Goal: Check status: Check status

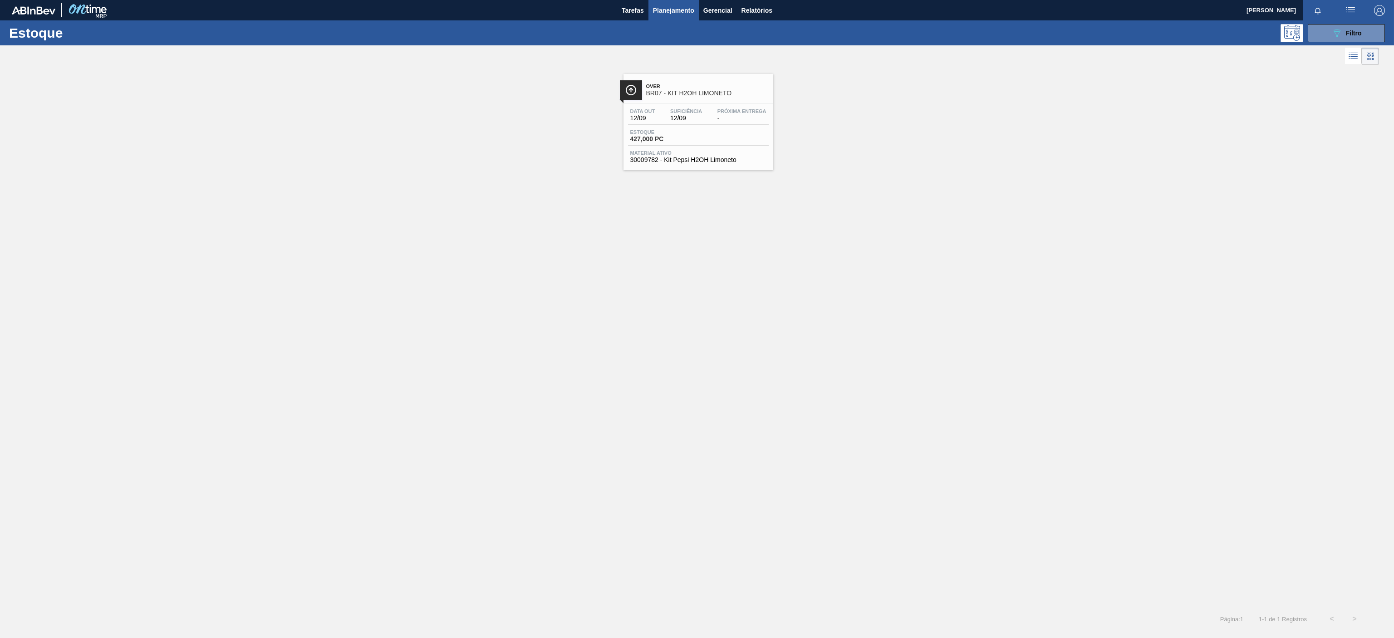
click at [742, 97] on div "Over BR07 - KIT H2OH LIMONETO" at bounding box center [707, 90] width 122 height 20
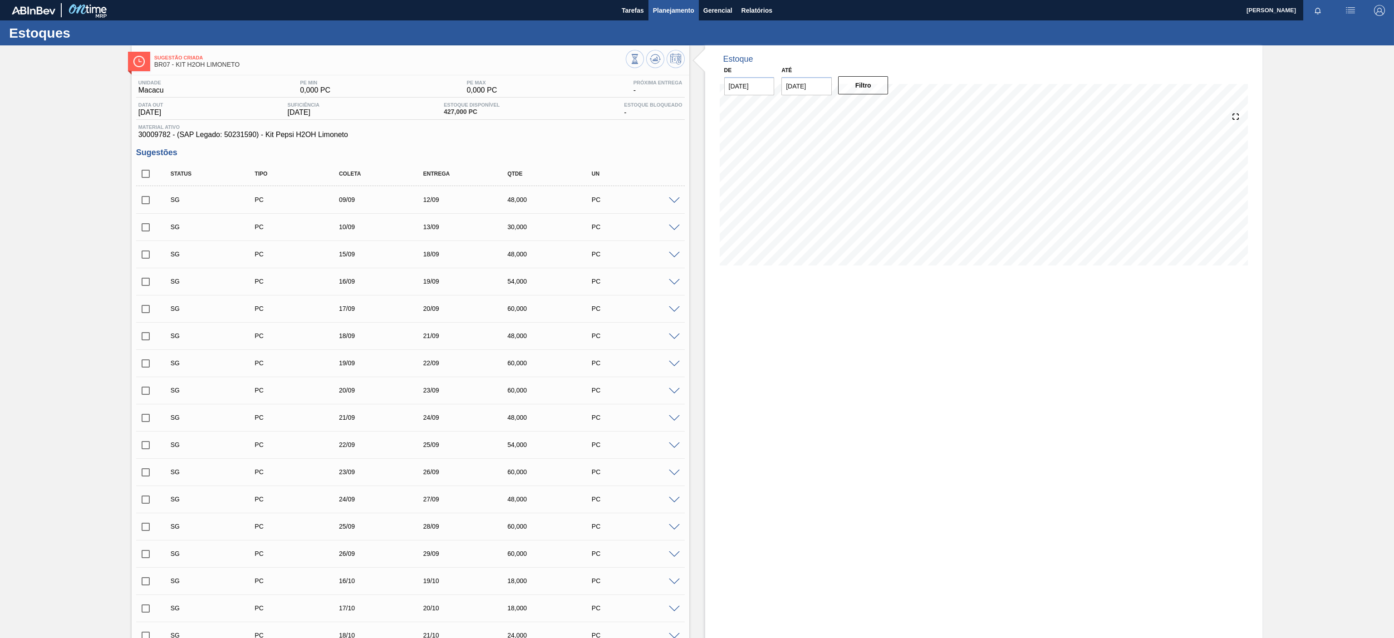
click at [683, 13] on span "Planejamento" at bounding box center [673, 10] width 41 height 11
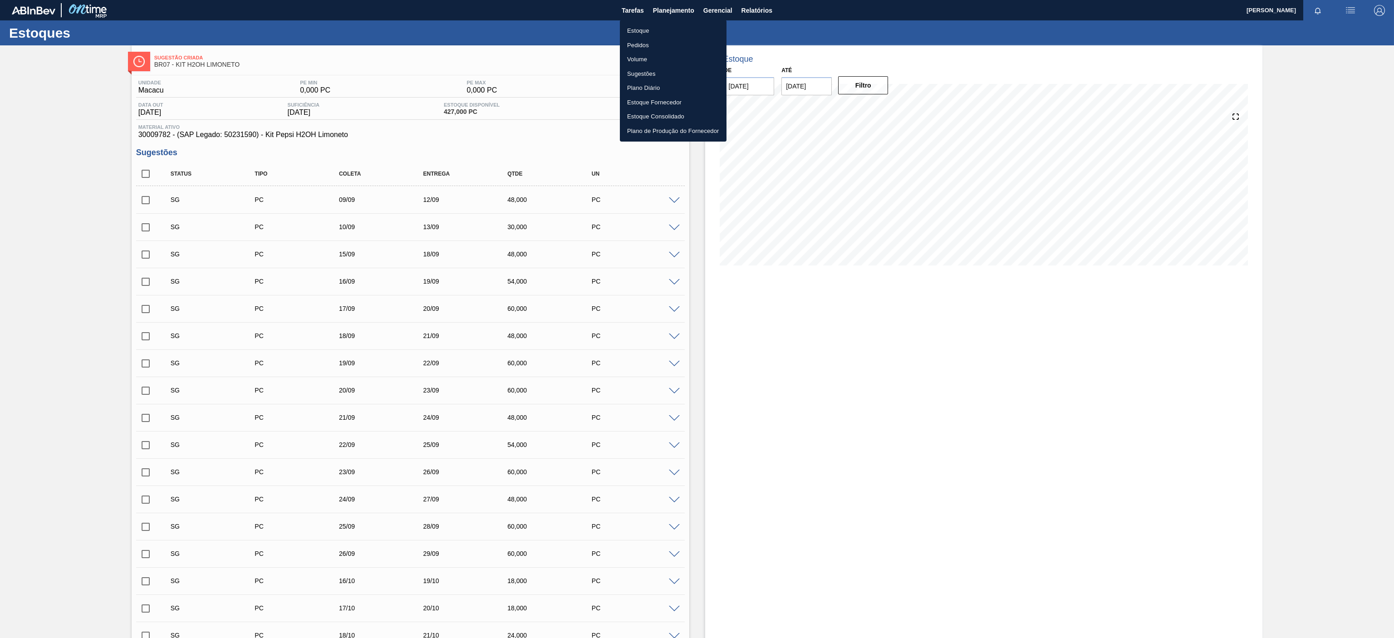
click at [650, 24] on li "Estoque" at bounding box center [673, 31] width 107 height 15
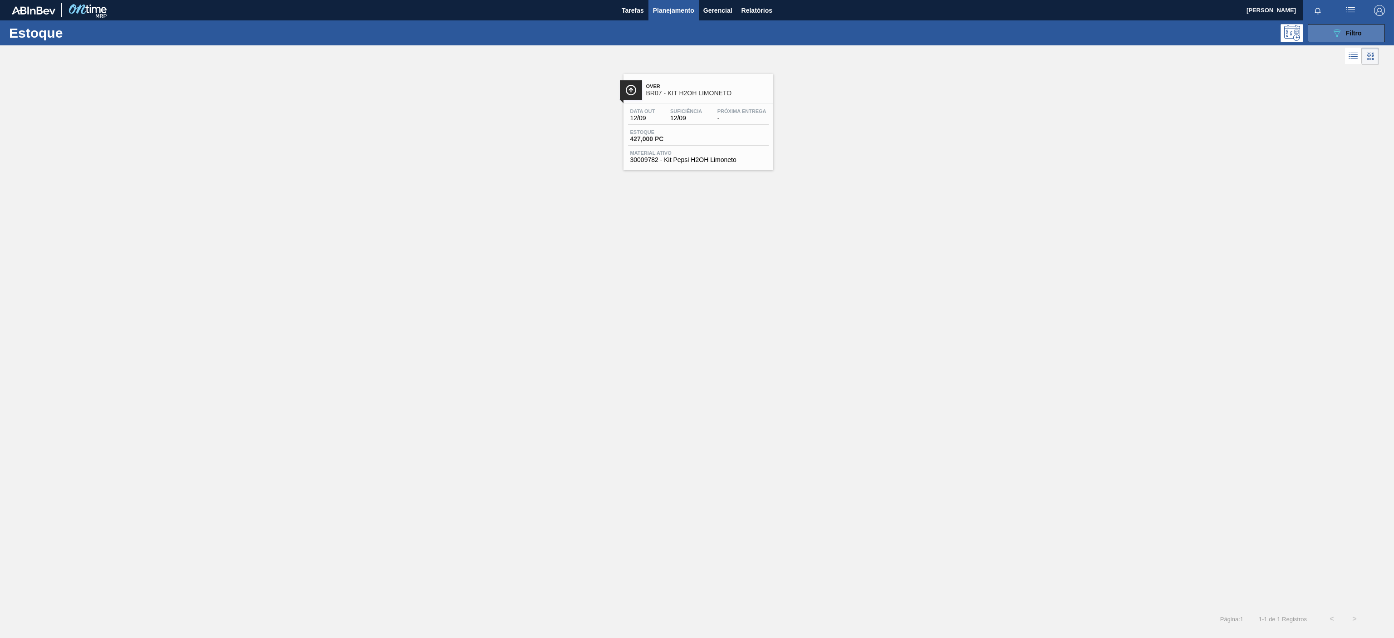
click at [1332, 32] on icon "089F7B8B-B2A5-4AFE-B5C0-19BA573D28AC" at bounding box center [1336, 33] width 11 height 11
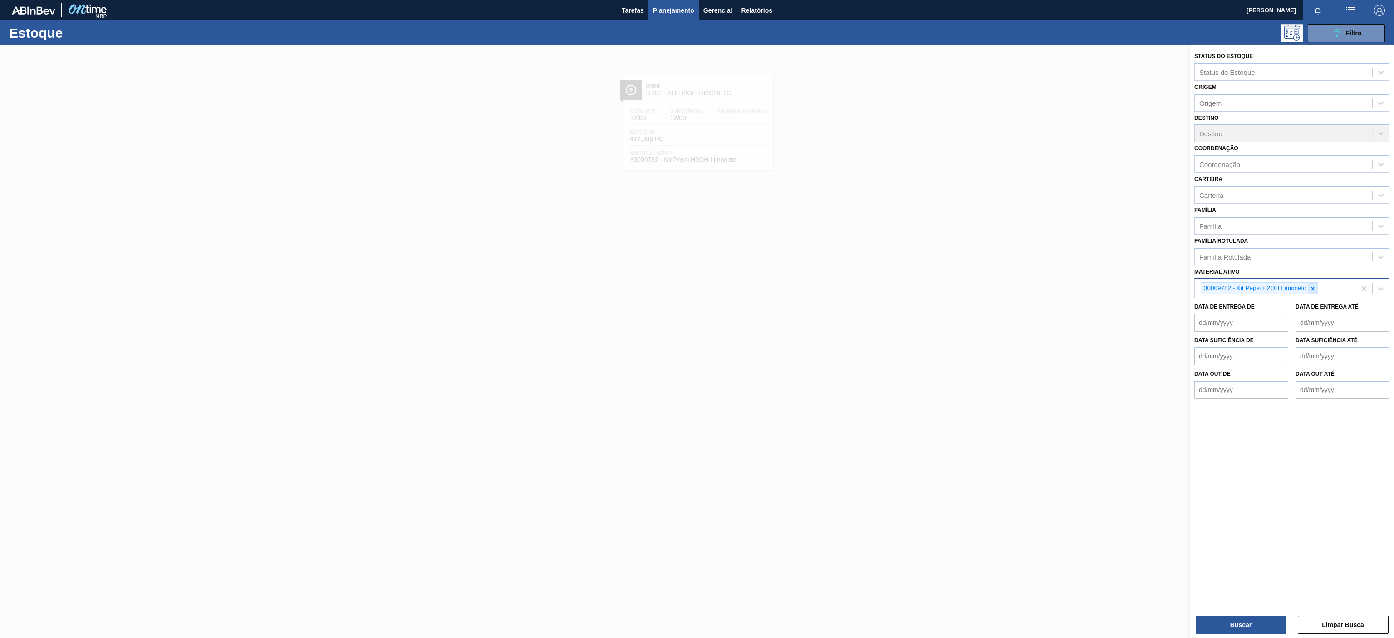
click at [1309, 293] on div at bounding box center [1312, 288] width 10 height 11
paste ativo "\\acswpj7\BM_FAB\Nova\Logistica\PCP\Compartilhado\01. Plano de produção\Program…"
type ativo "\\acswpj7\BM_FAB\Nova\Logistica\PCP\Compartilhado\01. Plano de produção\Program…"
paste ativo "30003513"
type ativo "30003513"
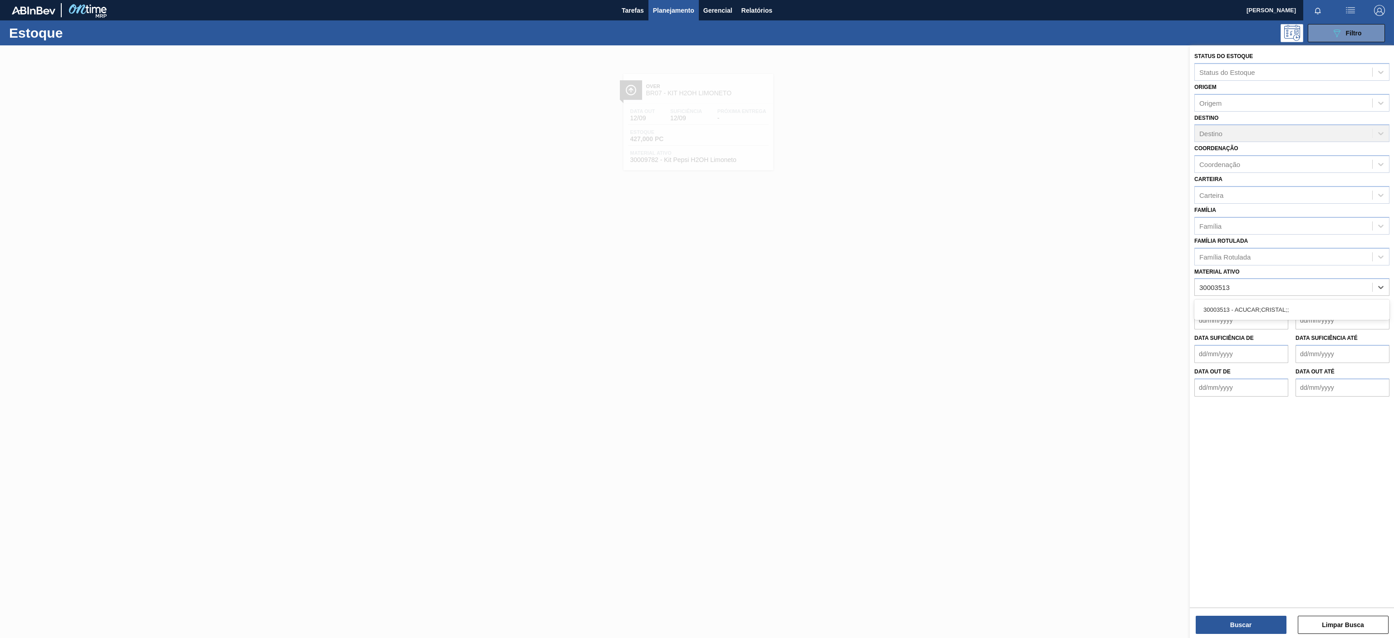
click at [1253, 300] on div "30003513 - ACUCAR;CRISTAL;;" at bounding box center [1291, 309] width 195 height 20
click at [1243, 315] on div "30003513 - ACUCAR;CRISTAL;;" at bounding box center [1291, 309] width 195 height 17
click at [1232, 627] on button "Buscar" at bounding box center [1240, 625] width 91 height 18
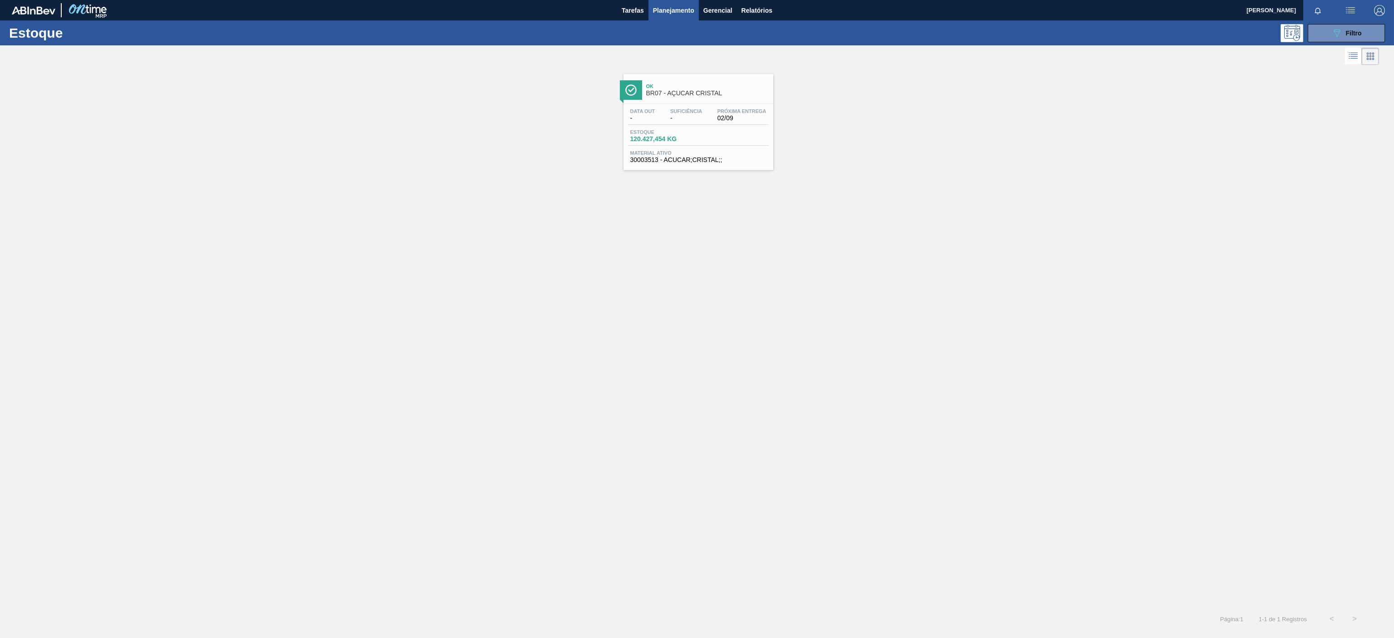
click at [707, 84] on span "Ok" at bounding box center [707, 85] width 122 height 5
click at [1328, 25] on button "089F7B8B-B2A5-4AFE-B5C0-19BA573D28AC Filtro" at bounding box center [1345, 33] width 77 height 18
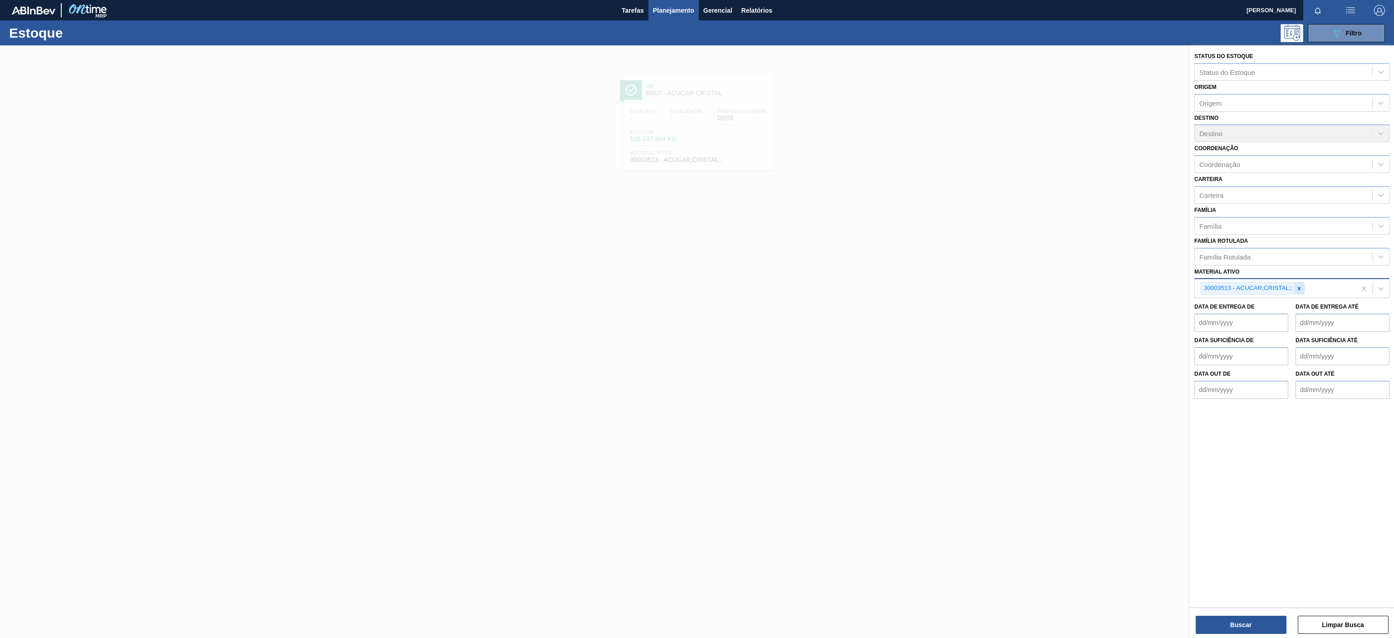
click at [1301, 288] on icon at bounding box center [1299, 288] width 6 height 6
paste ativo "30009591"
type ativo "30009591"
click at [1259, 305] on div "30009591 - PREFORMA 13,7G VERDE RECICLADA" at bounding box center [1291, 309] width 195 height 17
click at [1251, 617] on button "Buscar" at bounding box center [1240, 625] width 91 height 18
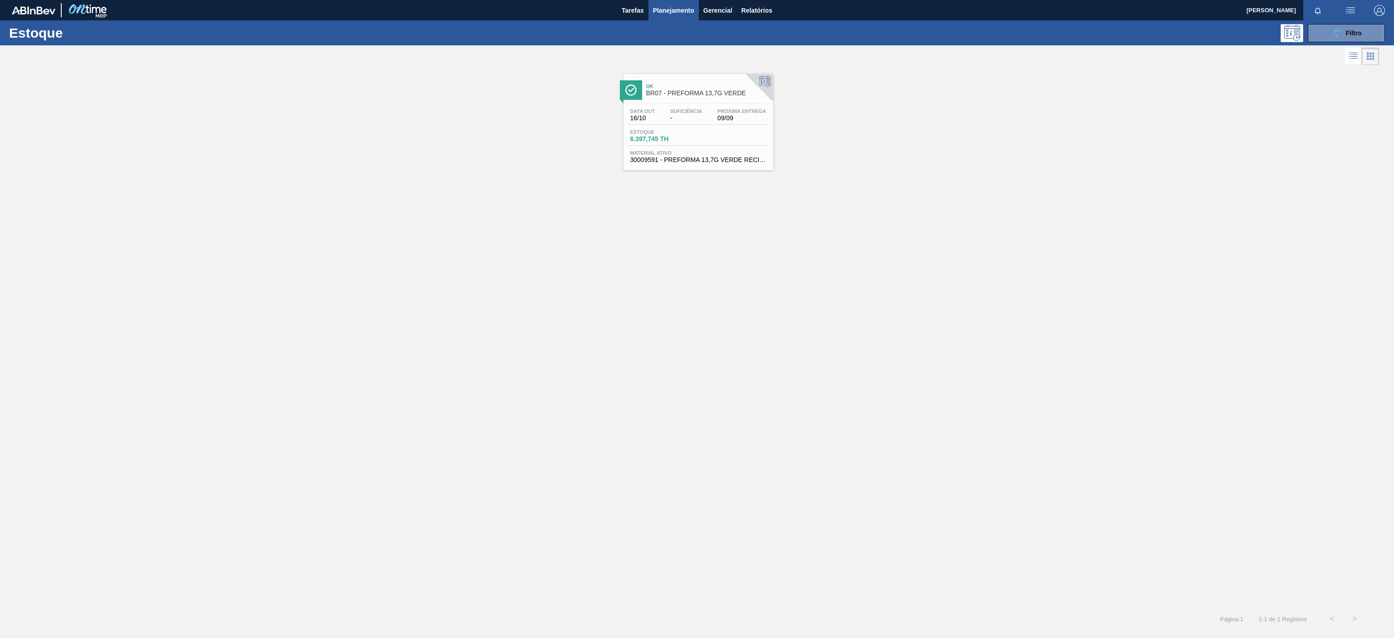
click at [694, 83] on div "Ok BR07 - PREFORMA 13,7G VERDE" at bounding box center [707, 90] width 122 height 20
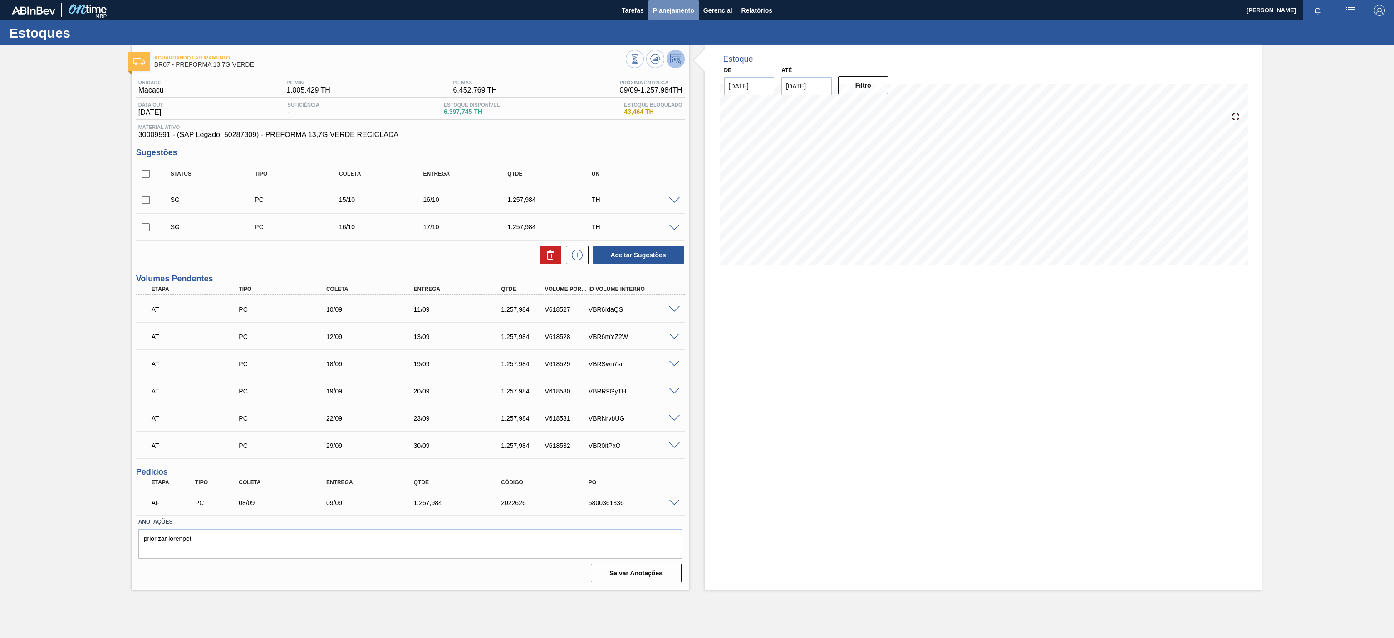
click at [671, 9] on span "Planejamento" at bounding box center [673, 10] width 41 height 11
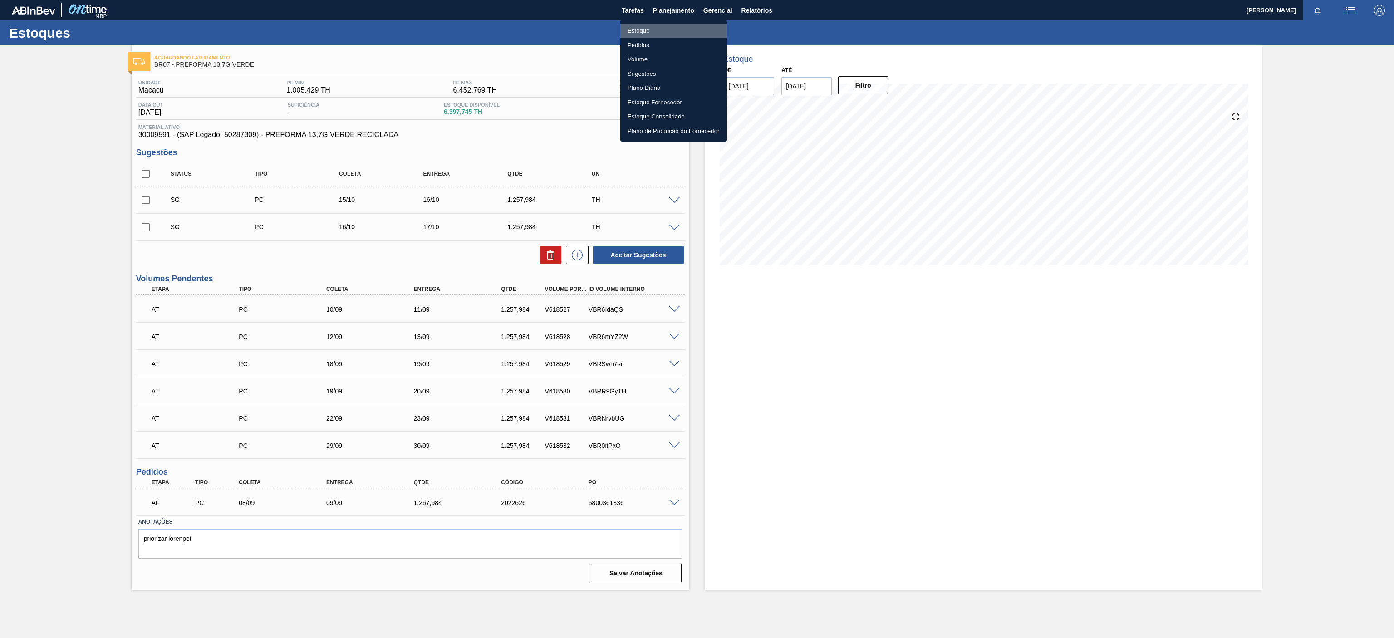
click at [645, 26] on li "Estoque" at bounding box center [673, 31] width 107 height 15
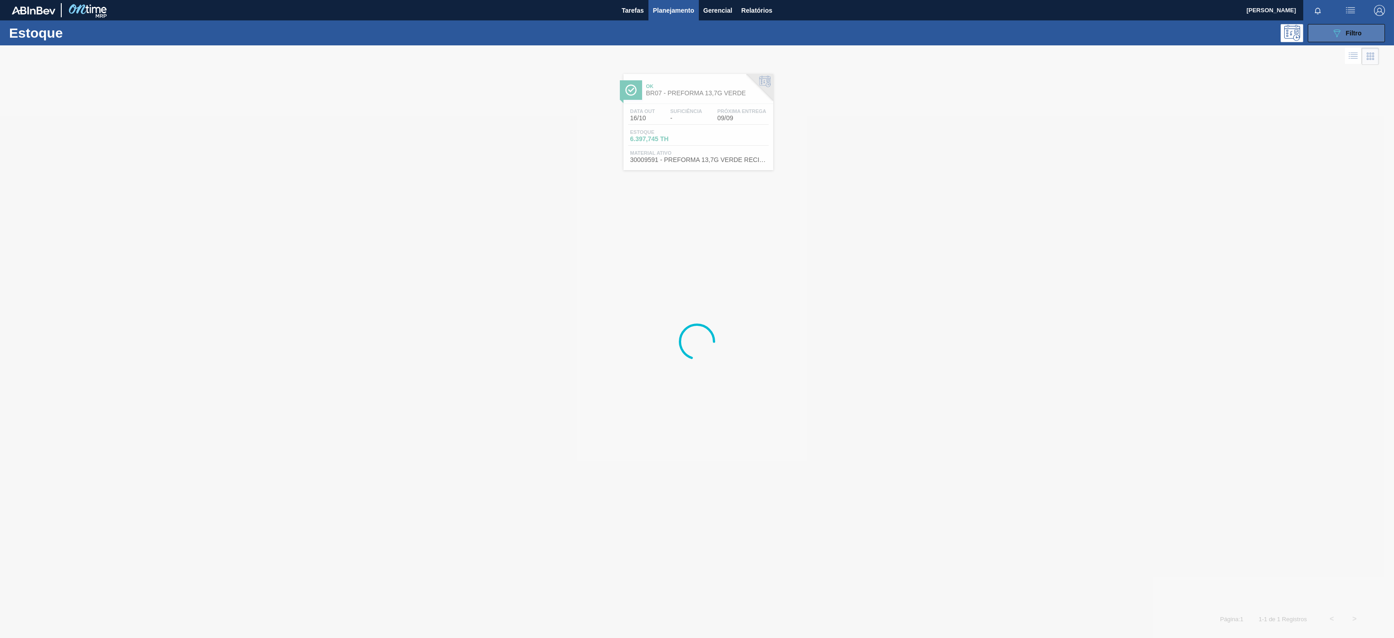
click at [1337, 26] on button "089F7B8B-B2A5-4AFE-B5C0-19BA573D28AC Filtro" at bounding box center [1345, 33] width 77 height 18
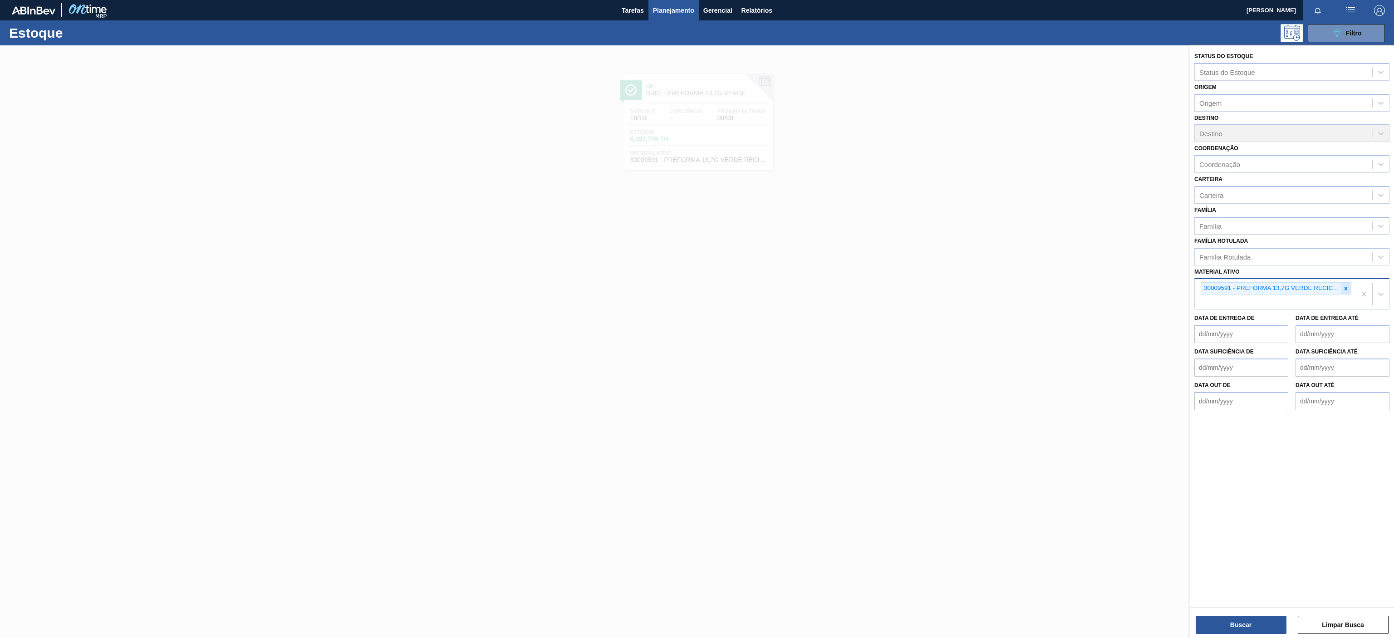
click at [1346, 293] on div at bounding box center [1346, 288] width 10 height 11
paste ativo "30008614"
type ativo "30008614"
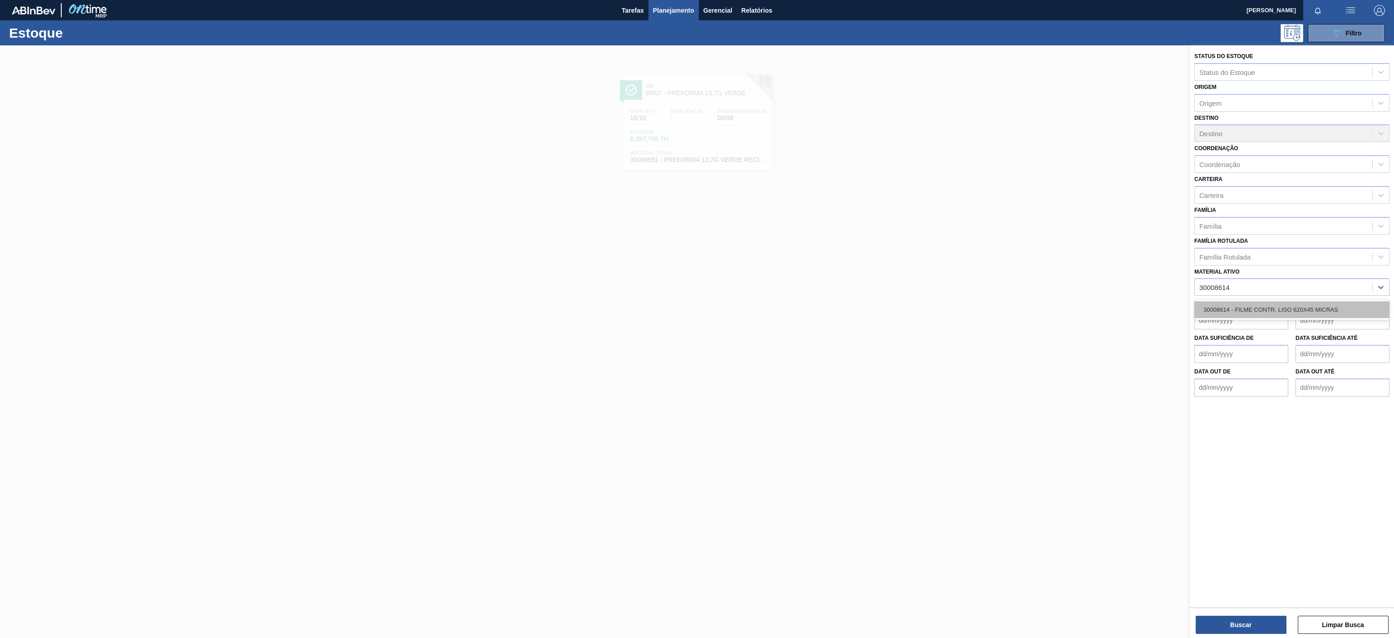
click at [1246, 304] on div "30008614 - FILME CONTR. LISO 620X45 MICRAS" at bounding box center [1291, 309] width 195 height 17
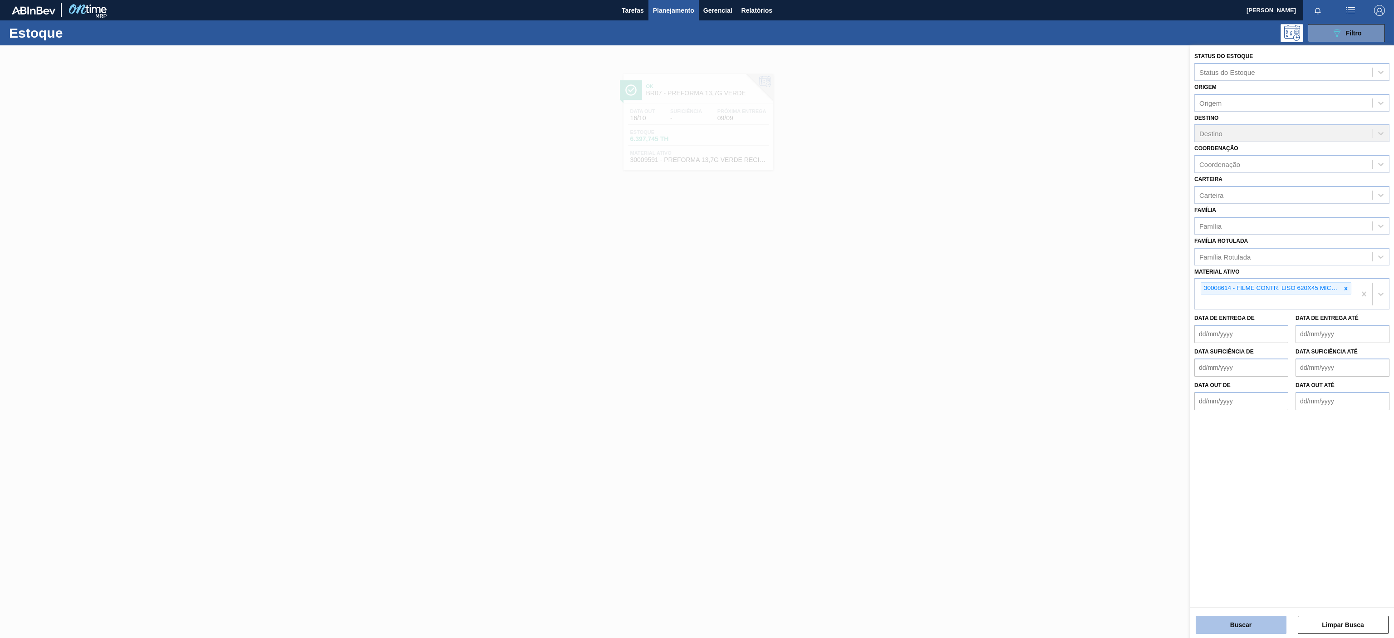
click at [1267, 625] on button "Buscar" at bounding box center [1240, 625] width 91 height 18
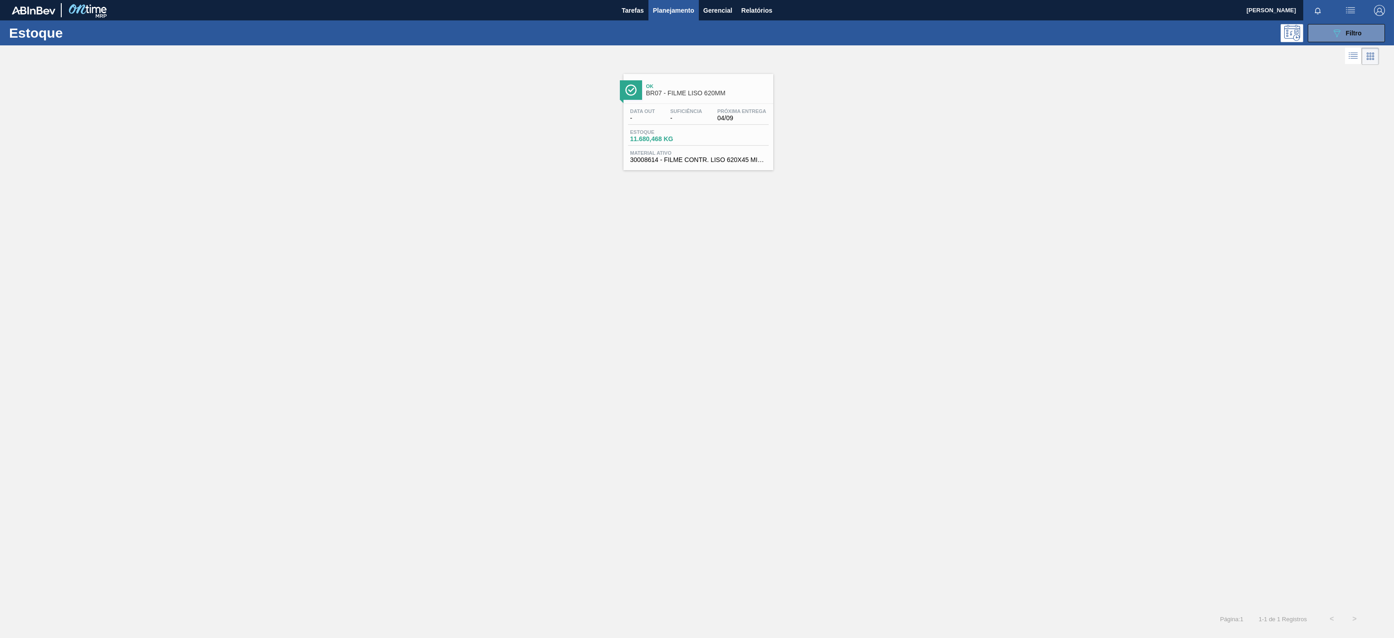
click at [719, 79] on div "Ok BR07 - FILME LISO 620MM" at bounding box center [698, 88] width 150 height 20
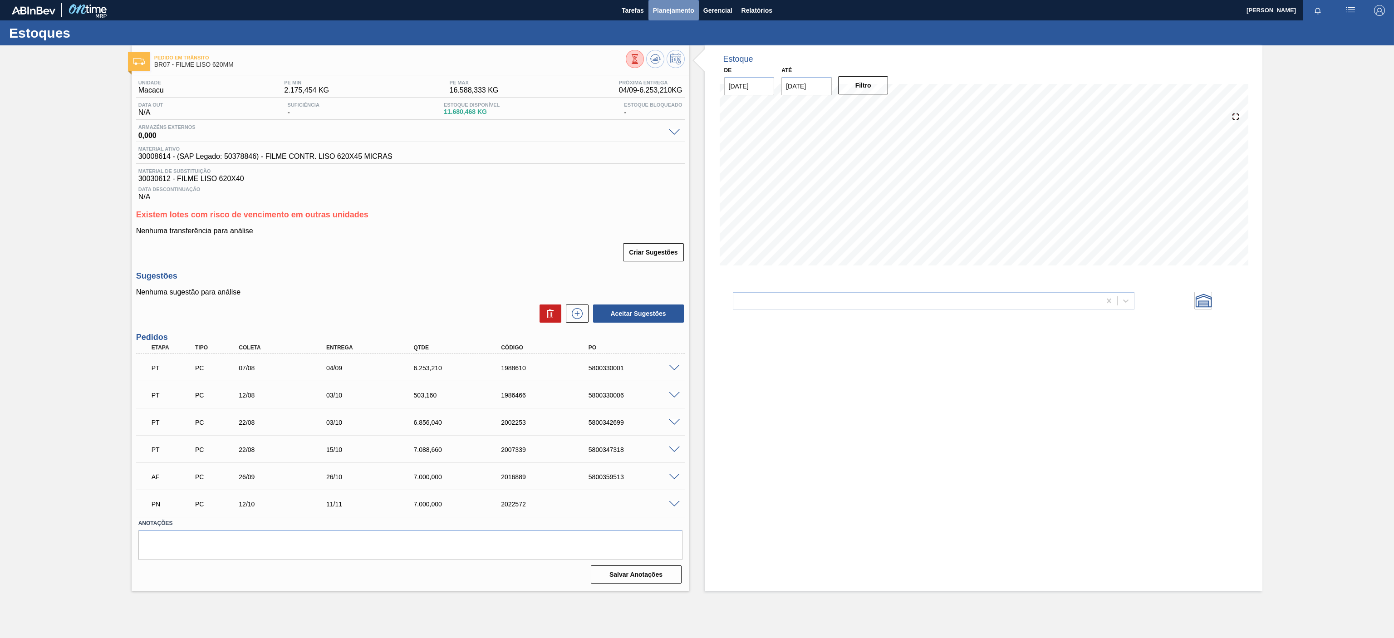
click at [676, 13] on span "Planejamento" at bounding box center [673, 10] width 41 height 11
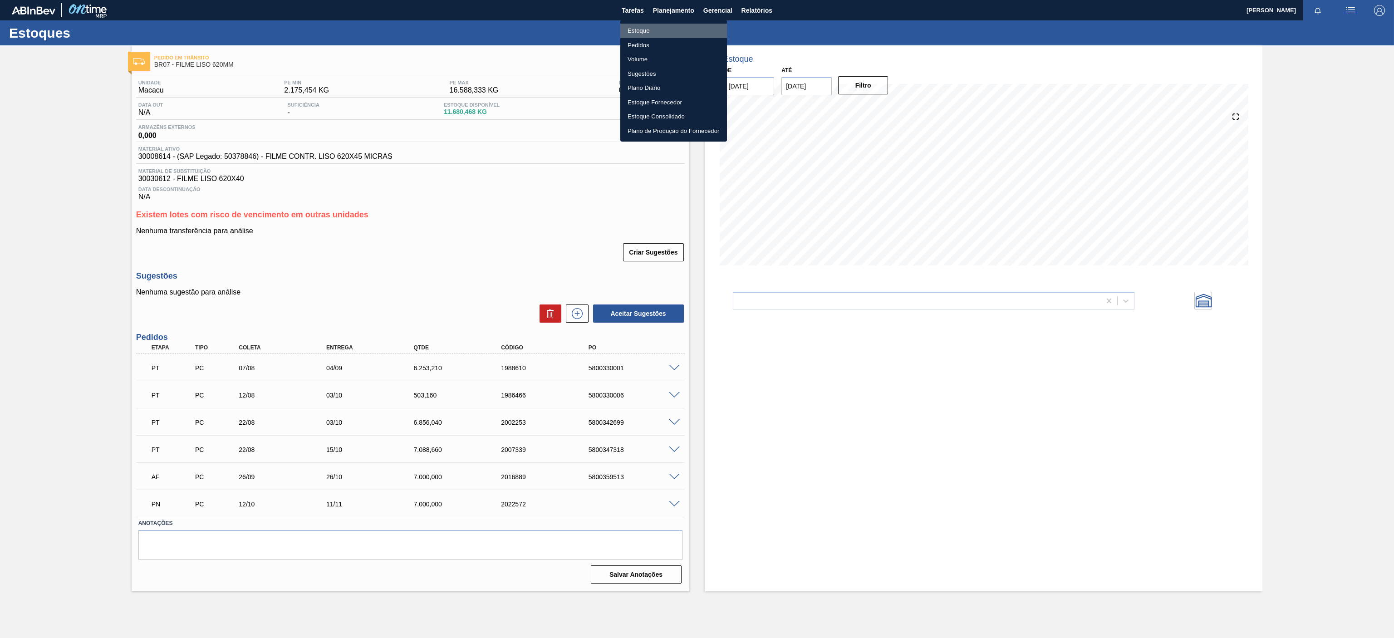
click at [650, 29] on li "Estoque" at bounding box center [673, 31] width 107 height 15
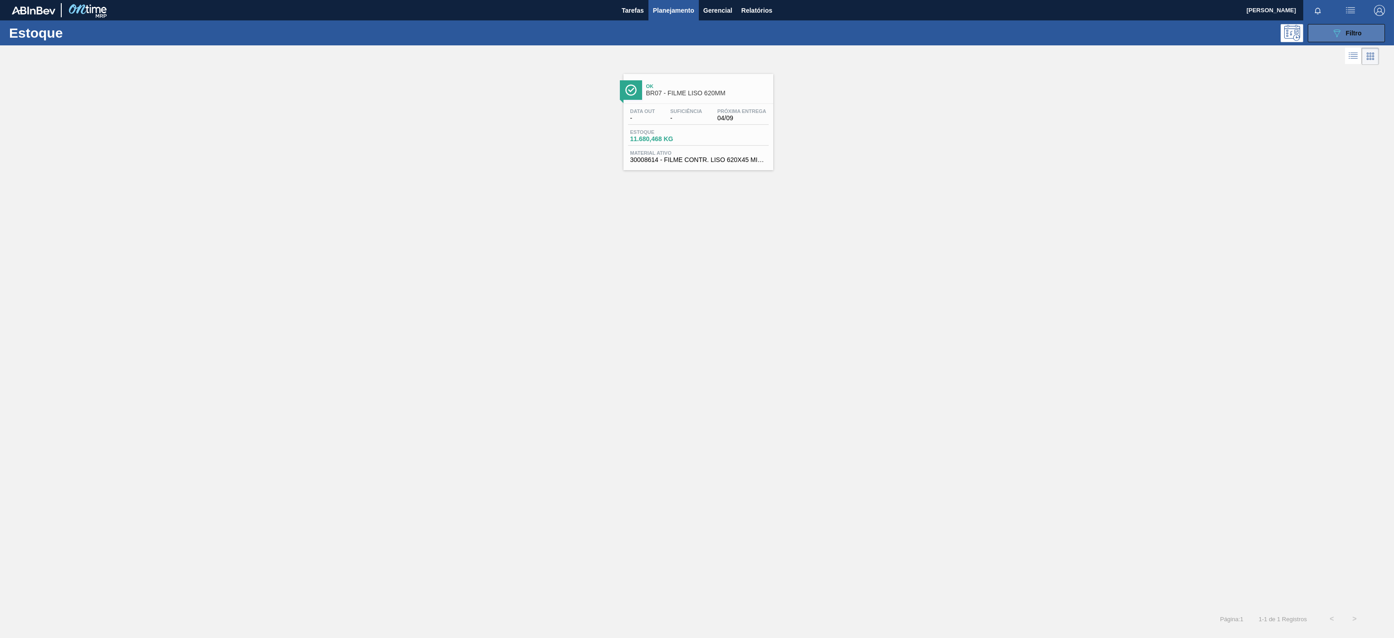
click at [1361, 33] on span "Filtro" at bounding box center [1354, 32] width 16 height 7
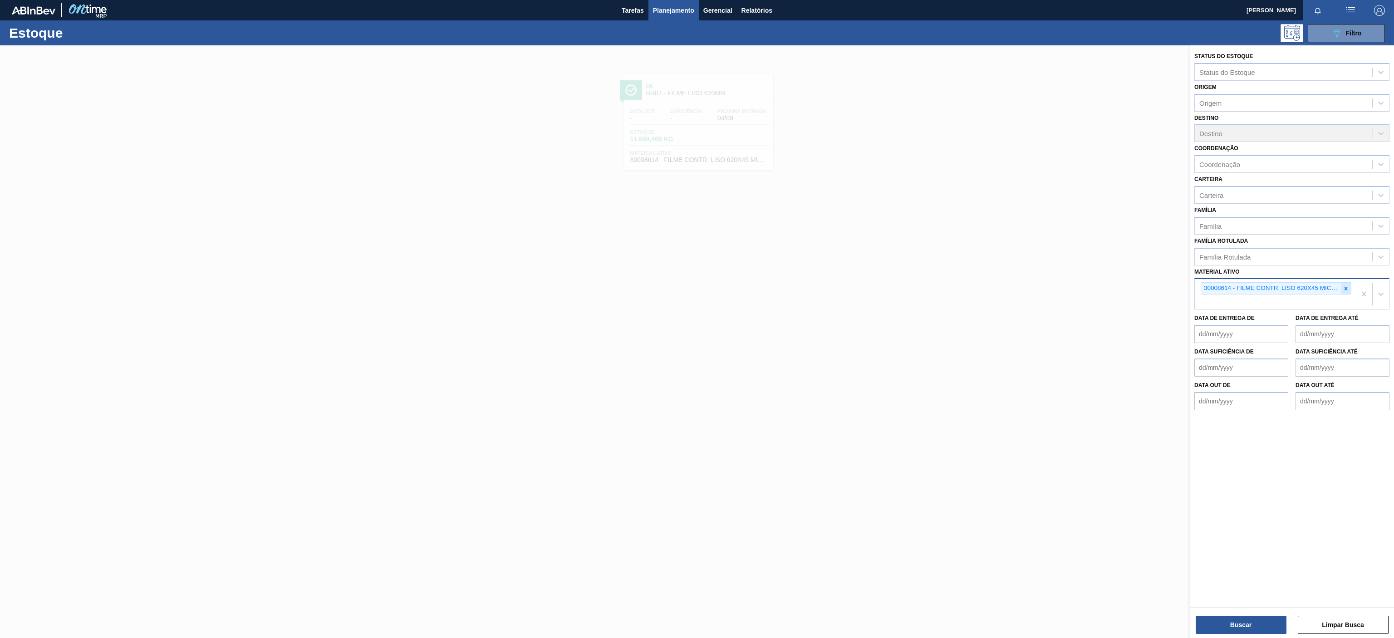
click at [1348, 293] on div at bounding box center [1346, 288] width 10 height 11
paste ativo "30003581"
type ativo "30003581"
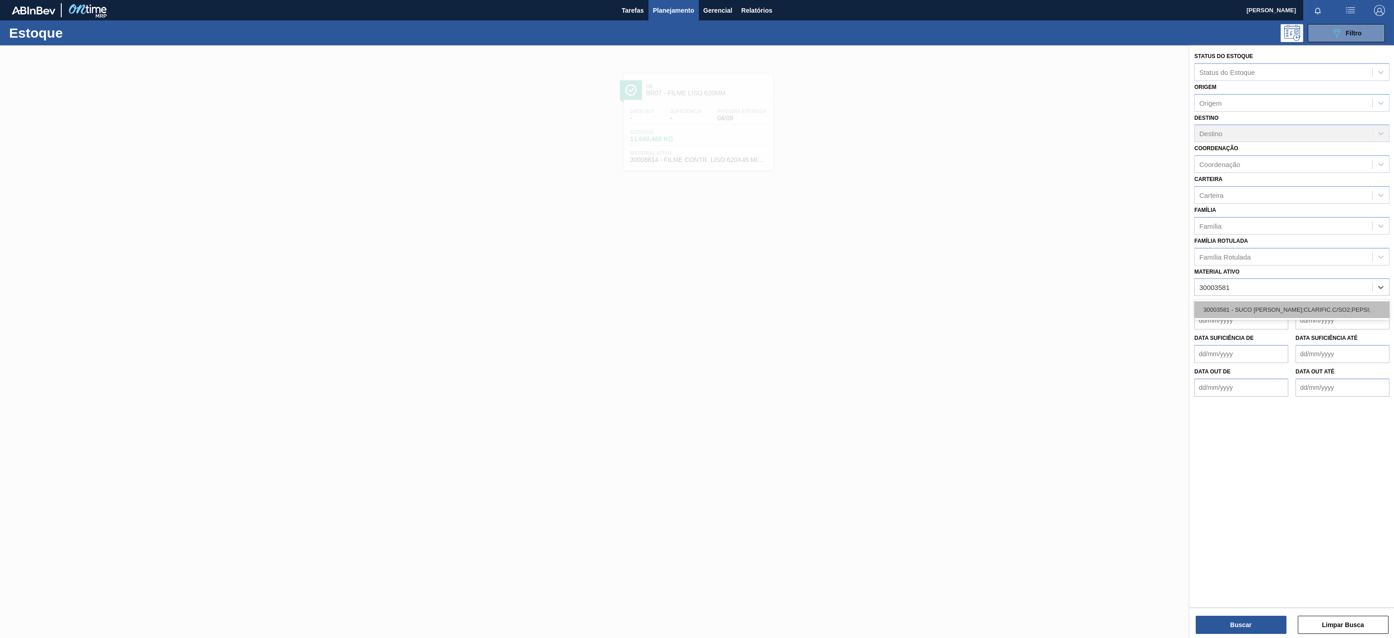
click at [1314, 305] on div "30003581 - SUCO CONCENT LIMAO;CLARIFIC.C/SO2;PEPSI;" at bounding box center [1291, 309] width 195 height 17
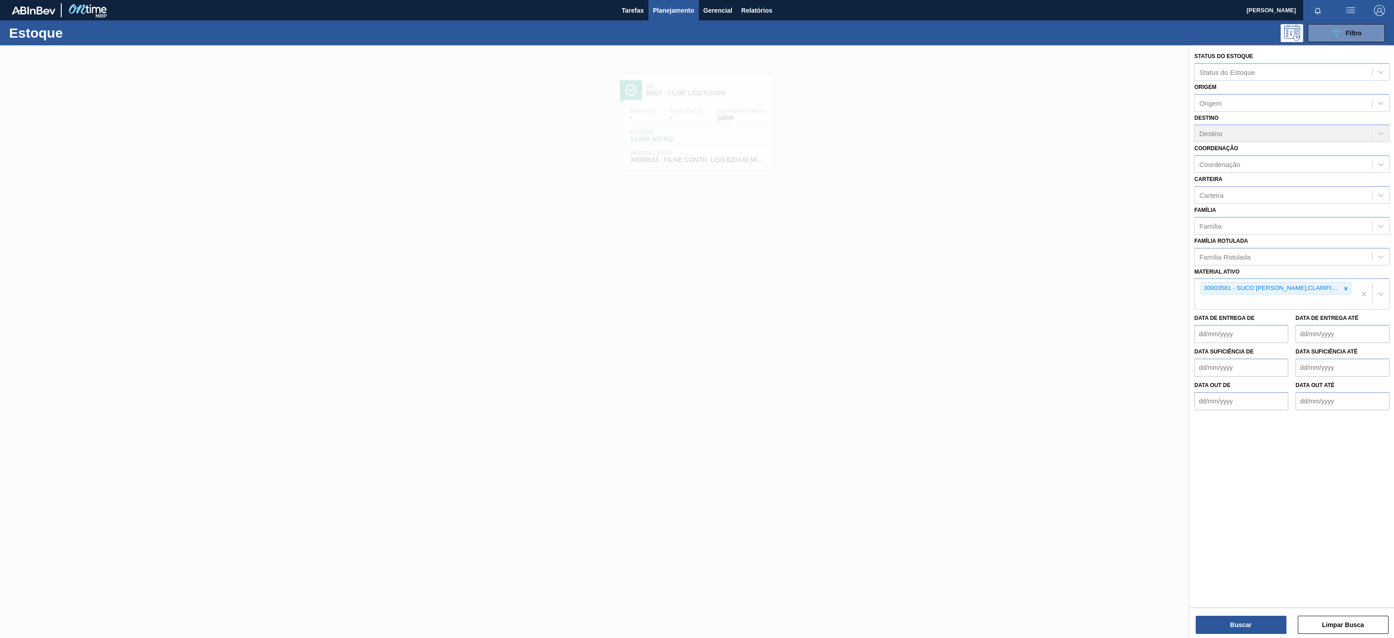
click at [1238, 614] on div "Buscar Limpar Busca" at bounding box center [1291, 619] width 204 height 25
click at [1250, 627] on button "Buscar" at bounding box center [1240, 625] width 91 height 18
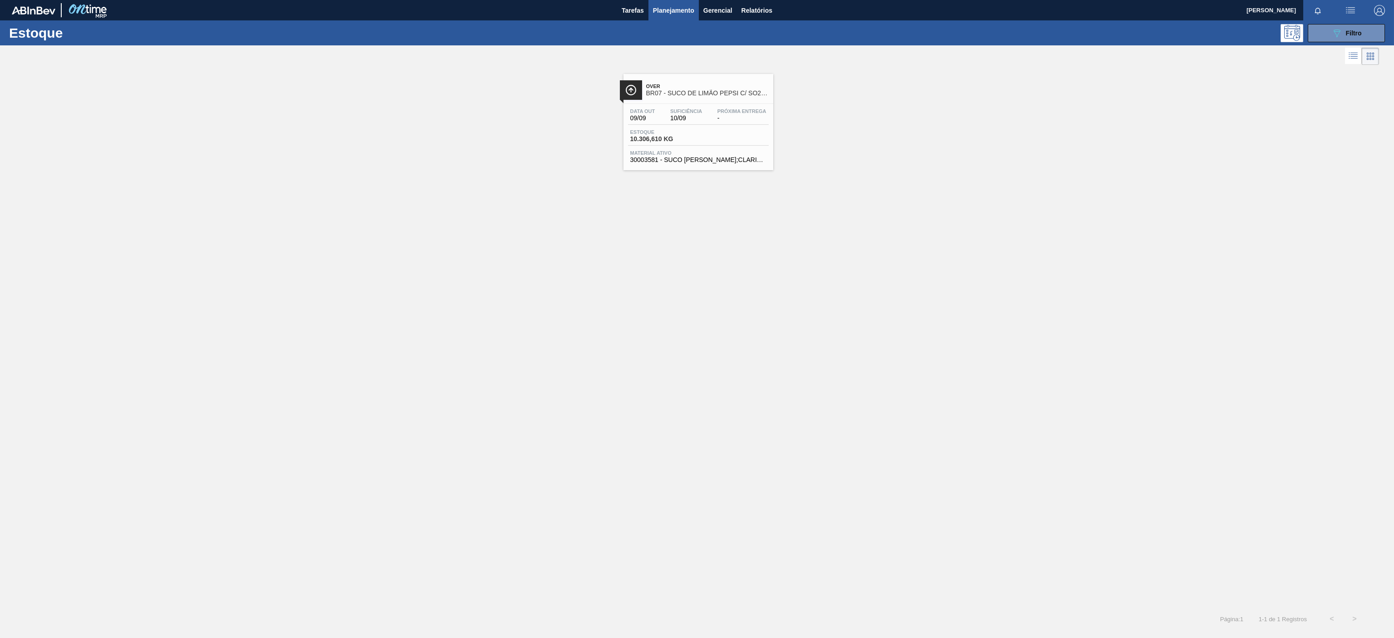
click at [726, 116] on span "-" at bounding box center [741, 118] width 49 height 7
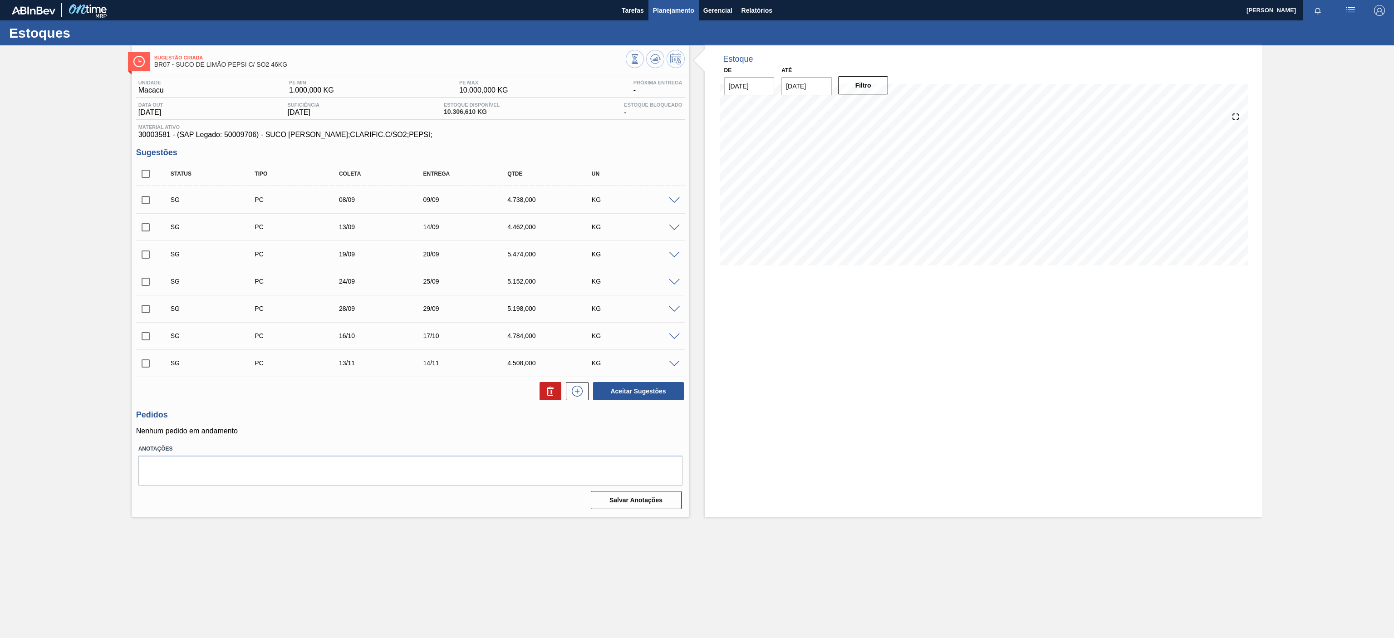
click at [676, 8] on span "Planejamento" at bounding box center [673, 10] width 41 height 11
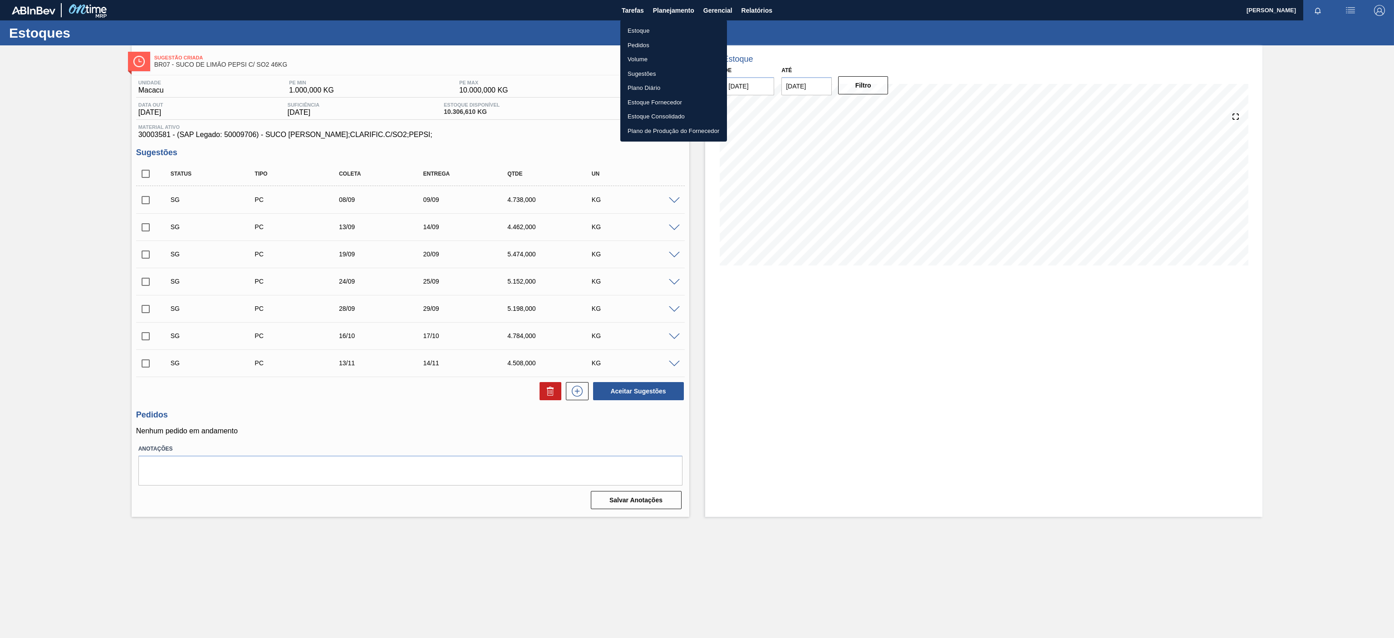
click at [657, 29] on li "Estoque" at bounding box center [673, 31] width 107 height 15
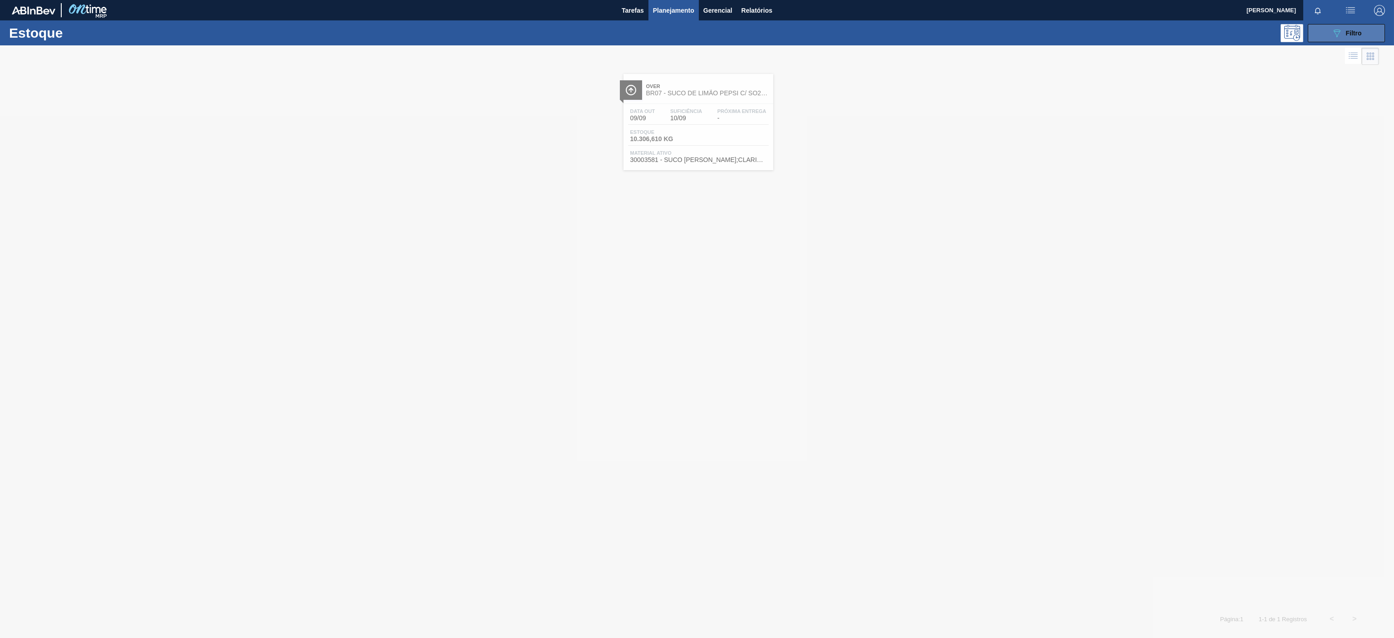
click at [1342, 39] on button "089F7B8B-B2A5-4AFE-B5C0-19BA573D28AC Filtro" at bounding box center [1345, 33] width 77 height 18
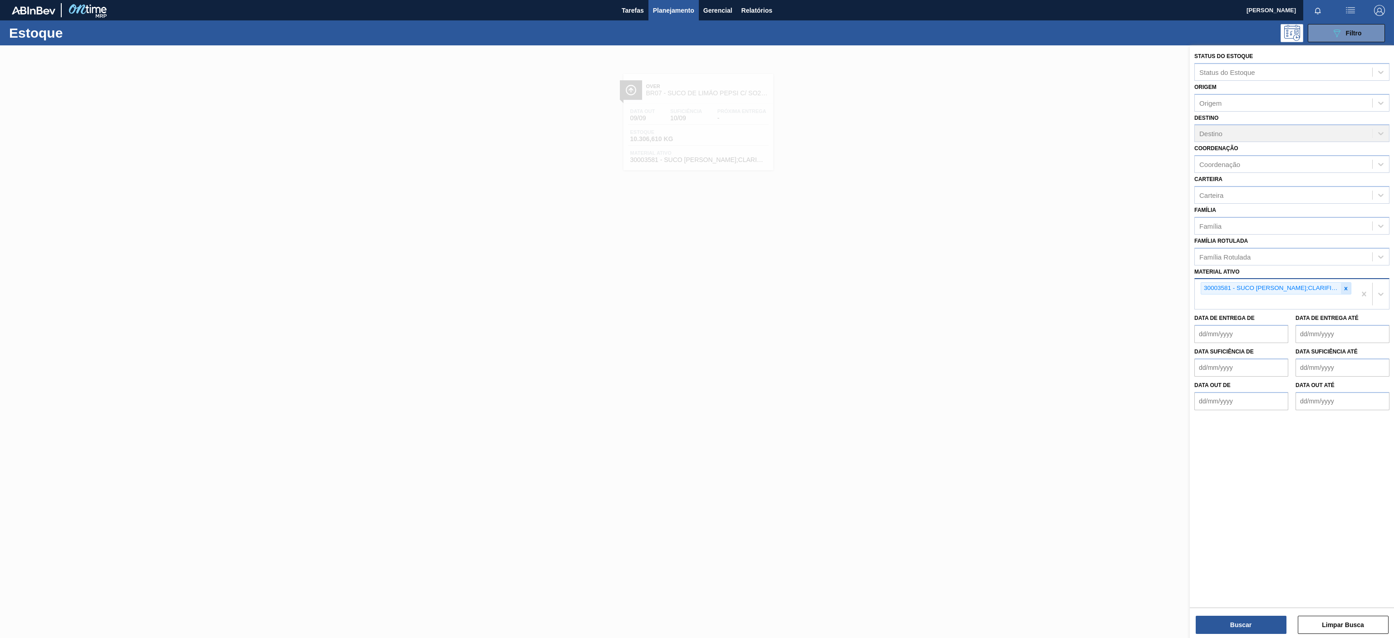
click at [1349, 290] on div at bounding box center [1346, 288] width 10 height 11
paste ativo "30003696"
type ativo "30003696"
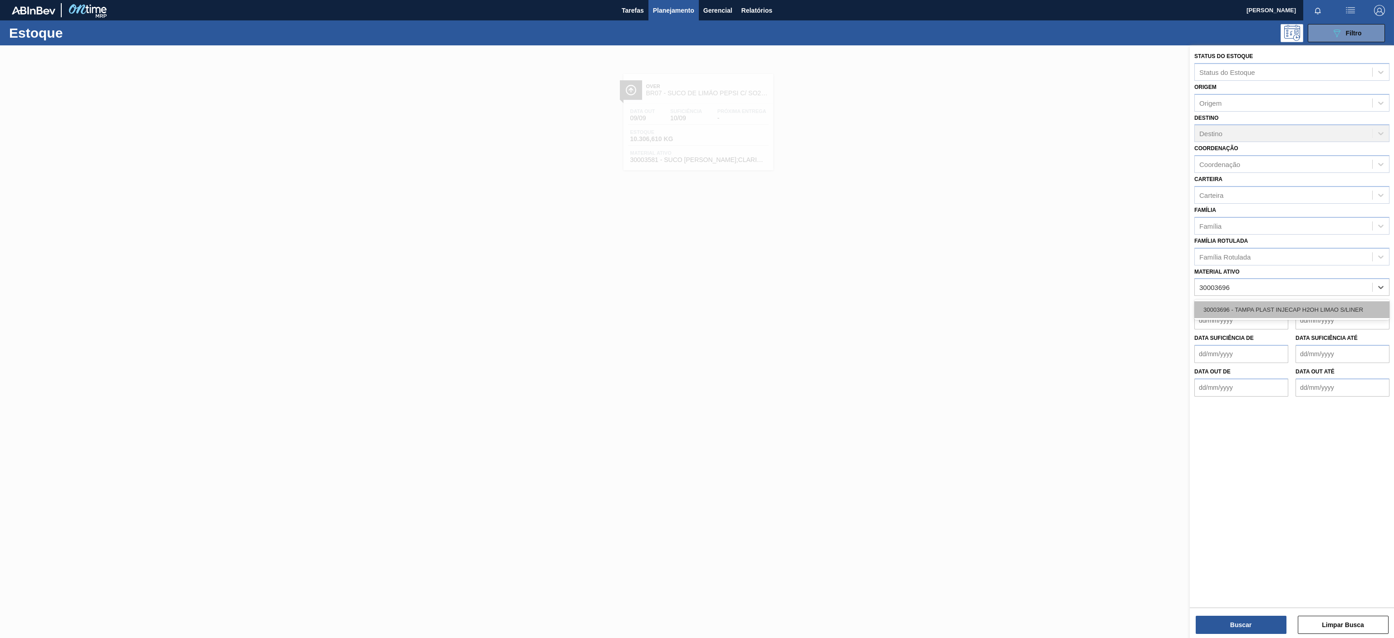
click at [1262, 306] on div "30003696 - TAMPA PLAST INJECAP H2OH LIMAO S/LINER" at bounding box center [1291, 309] width 195 height 17
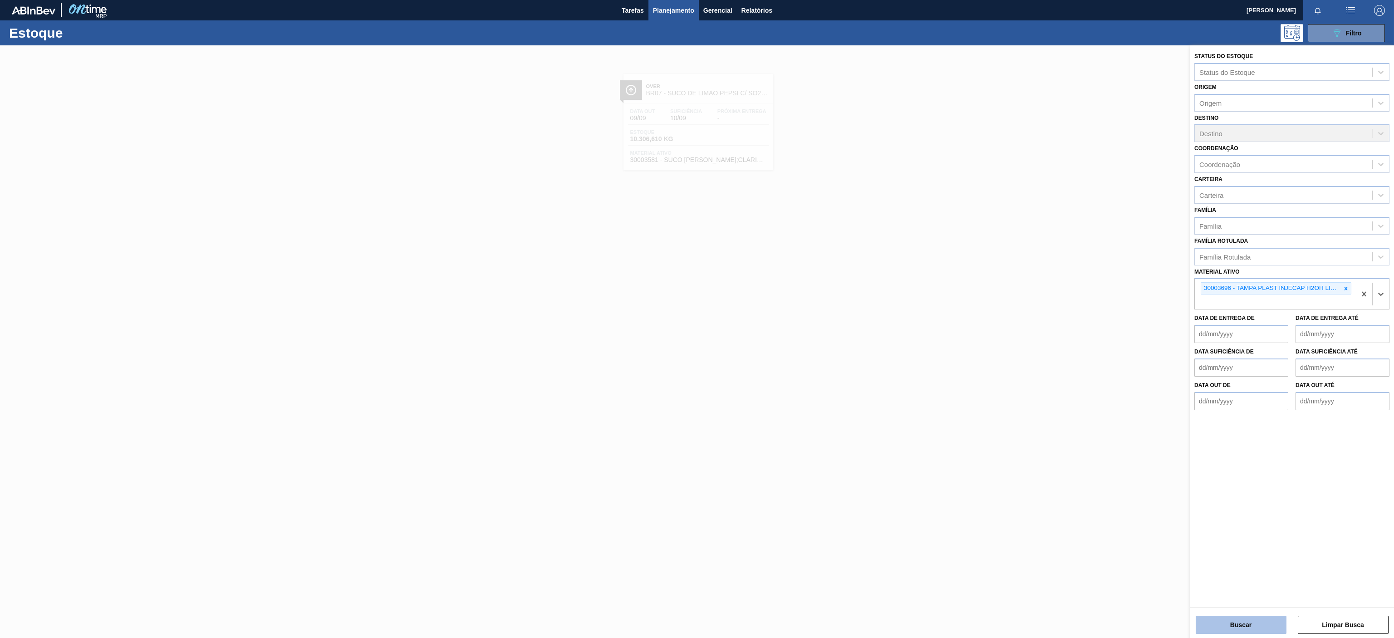
click at [1267, 622] on button "Buscar" at bounding box center [1240, 625] width 91 height 18
